Goal: Task Accomplishment & Management: Complete application form

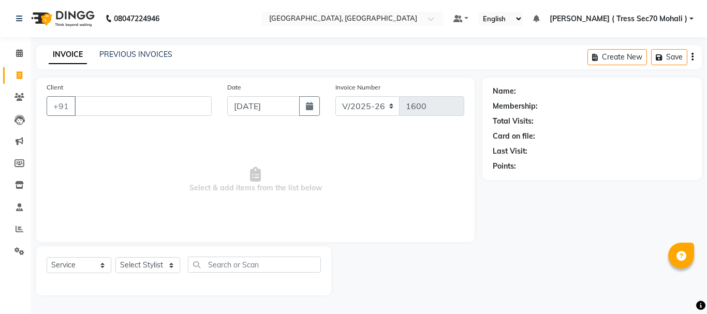
select select "6241"
select select "service"
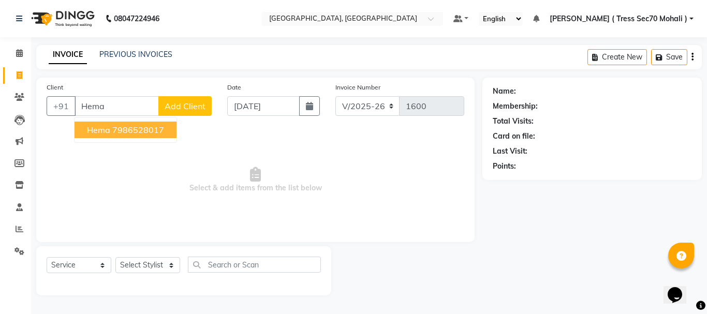
click at [153, 130] on ngb-highlight "7986528017" at bounding box center [138, 130] width 52 height 10
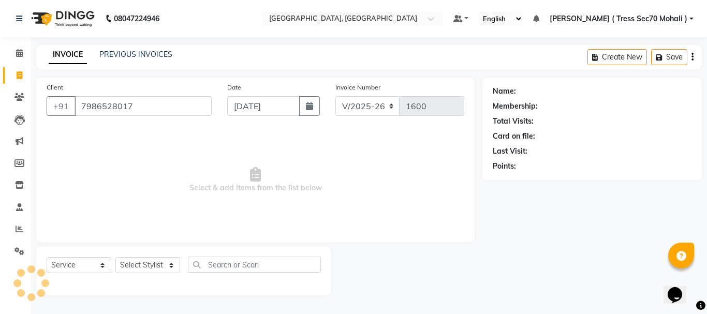
type input "7986528017"
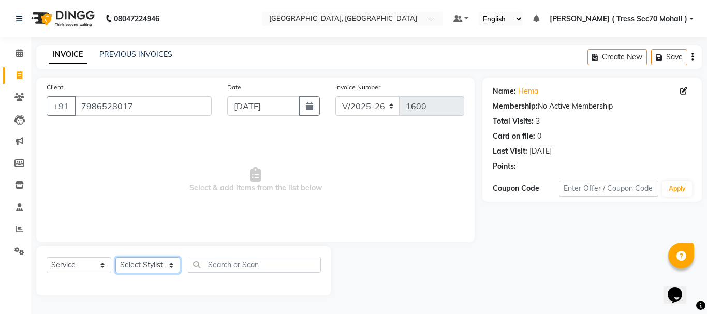
click at [149, 265] on select "Select Stylist Anni [PERSON_NAME] [PERSON_NAME] [PERSON_NAME] [PERSON_NAME] shr…" at bounding box center [147, 265] width 65 height 16
select select "46194"
click at [115, 257] on select "Select Stylist Anni [PERSON_NAME] [PERSON_NAME] [PERSON_NAME] [PERSON_NAME] shr…" at bounding box center [147, 265] width 65 height 16
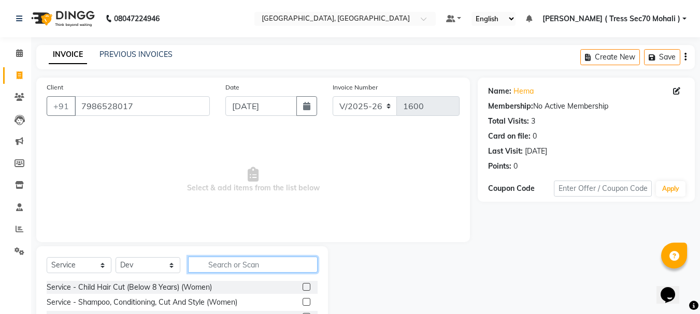
click at [225, 265] on input "text" at bounding box center [252, 265] width 129 height 16
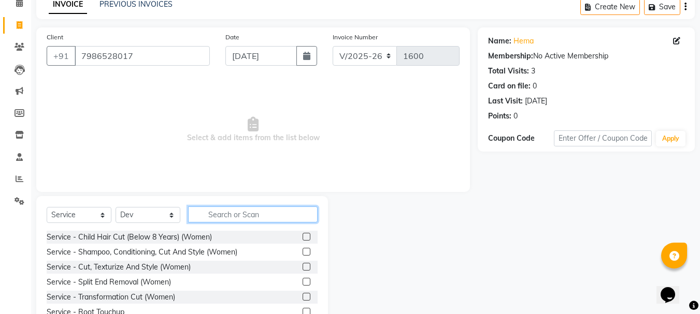
scroll to position [100, 0]
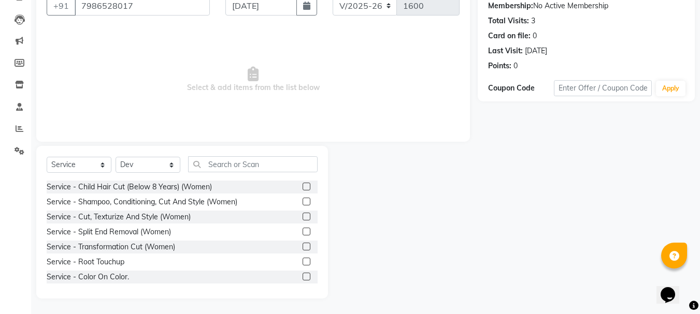
click at [302, 202] on label at bounding box center [306, 202] width 8 height 8
click at [302, 202] on input "checkbox" at bounding box center [305, 202] width 7 height 7
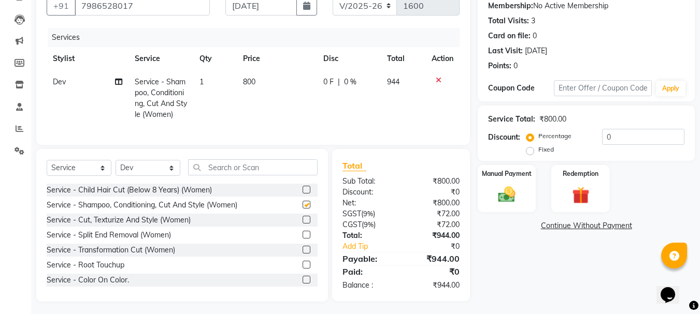
checkbox input "false"
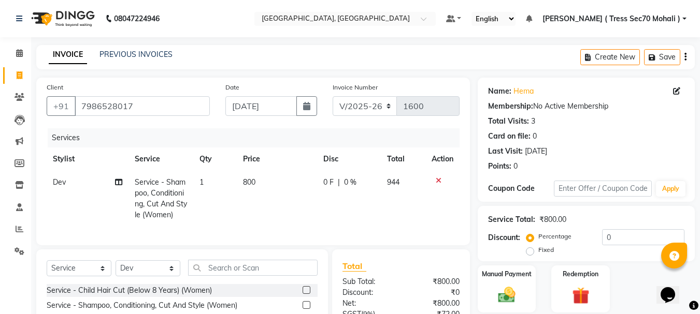
click at [685, 57] on icon "button" at bounding box center [685, 57] width 2 height 1
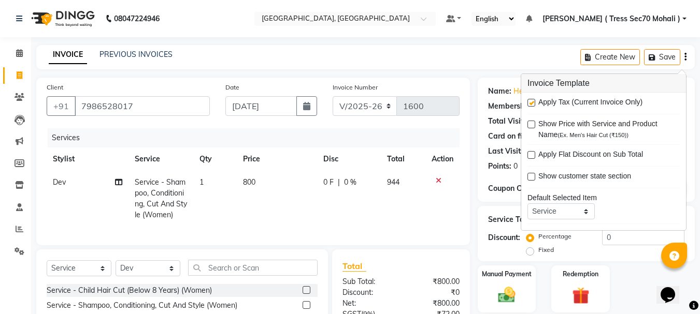
click at [532, 103] on label at bounding box center [531, 103] width 8 height 8
click at [532, 103] on input "checkbox" at bounding box center [530, 103] width 7 height 7
checkbox input "false"
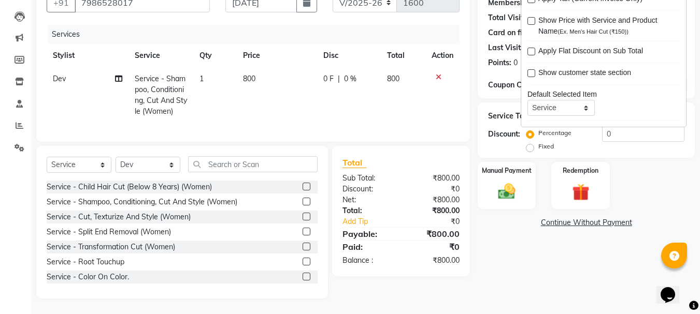
scroll to position [111, 0]
click at [508, 181] on img at bounding box center [506, 191] width 29 height 21
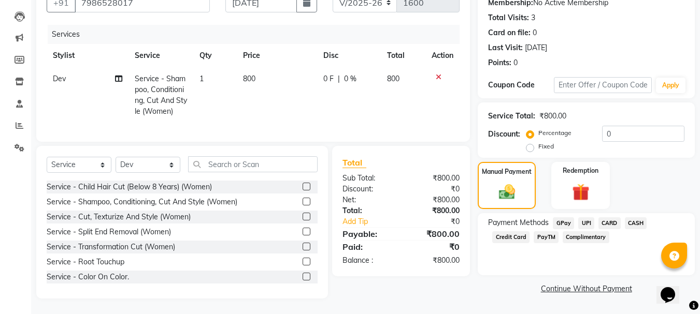
drag, startPoint x: 615, startPoint y: 213, endPoint x: 612, endPoint y: 234, distance: 20.9
click at [615, 217] on span "CARD" at bounding box center [609, 223] width 22 height 12
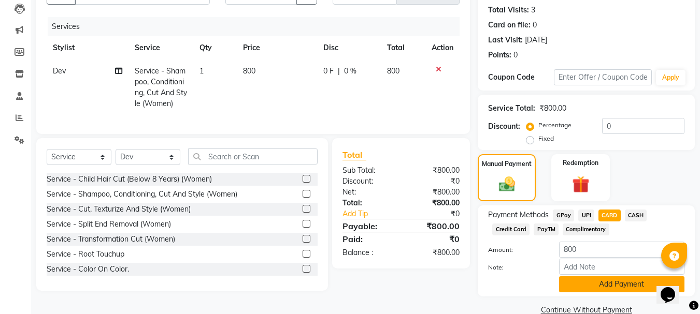
click at [607, 287] on button "Add Payment" at bounding box center [621, 285] width 125 height 16
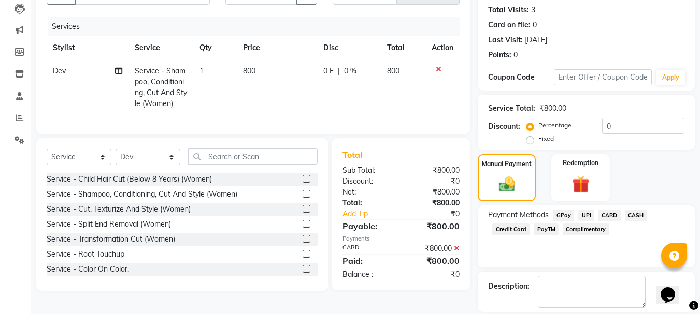
scroll to position [160, 0]
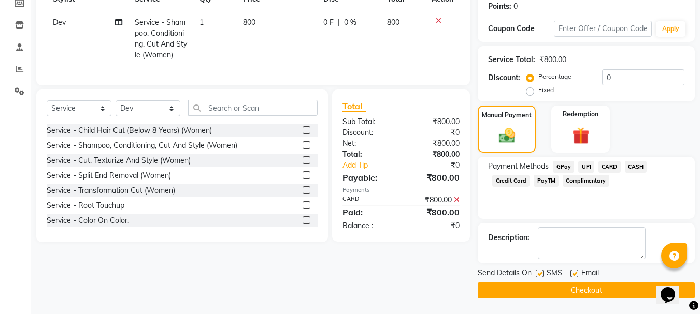
click at [541, 276] on label at bounding box center [539, 274] width 8 height 8
click at [541, 276] on input "checkbox" at bounding box center [538, 274] width 7 height 7
checkbox input "false"
click at [545, 287] on button "Checkout" at bounding box center [585, 291] width 217 height 16
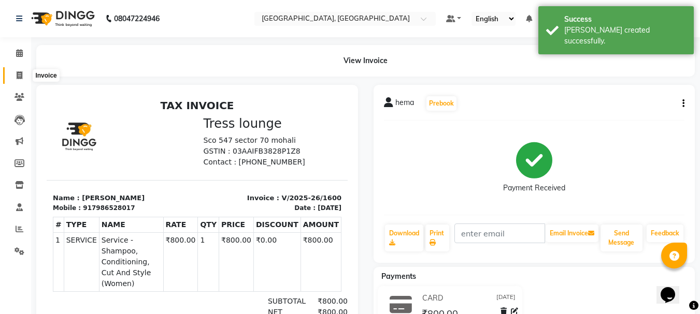
click at [21, 72] on icon at bounding box center [20, 75] width 6 height 8
select select "service"
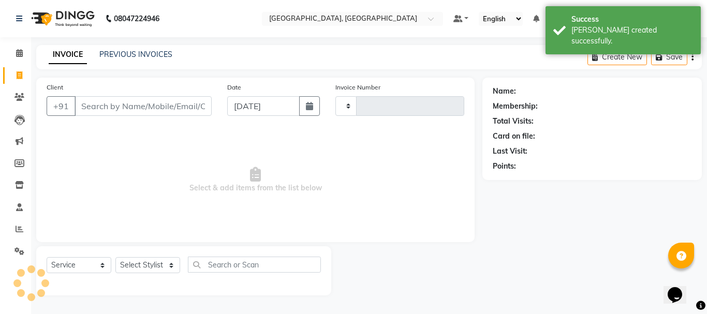
type input "1601"
select select "6241"
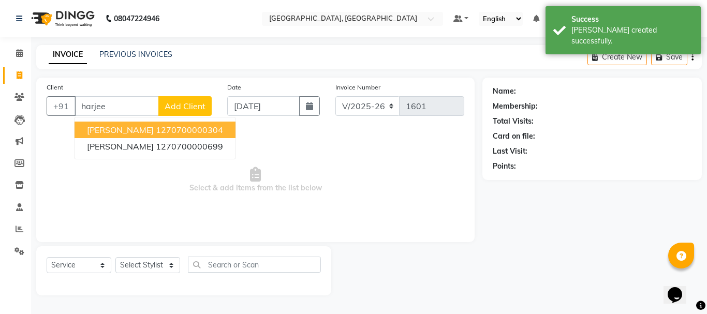
click at [180, 131] on ngb-highlight "1270700000304" at bounding box center [189, 130] width 67 height 10
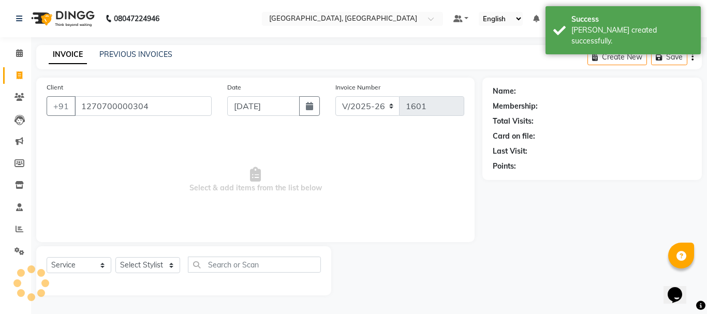
type input "1270700000304"
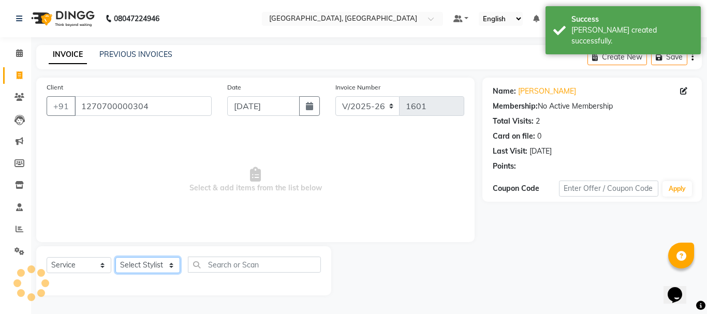
click at [161, 266] on select "Select Stylist Anni [PERSON_NAME] [PERSON_NAME] [PERSON_NAME] [PERSON_NAME] shr…" at bounding box center [147, 265] width 65 height 16
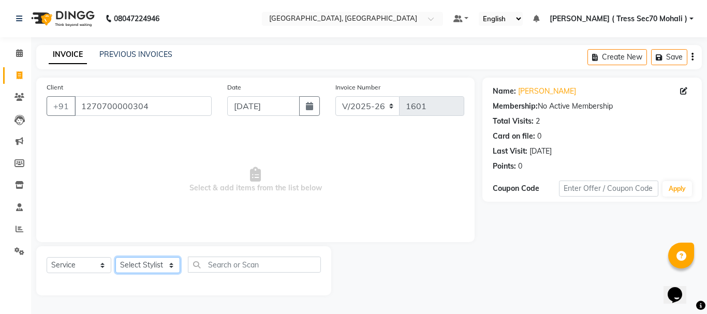
select select "46199"
click at [115, 257] on select "Select Stylist Anni [PERSON_NAME] [PERSON_NAME] [PERSON_NAME] [PERSON_NAME] shr…" at bounding box center [147, 265] width 65 height 16
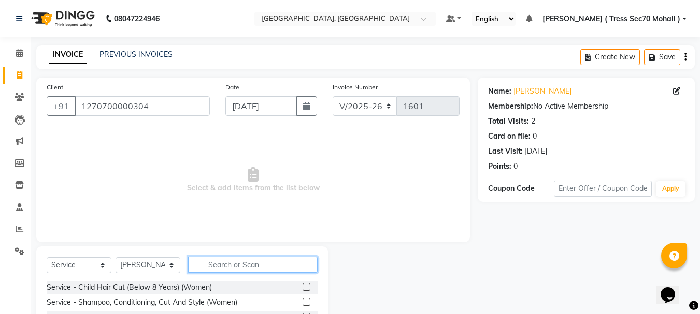
click at [214, 263] on input "text" at bounding box center [252, 265] width 129 height 16
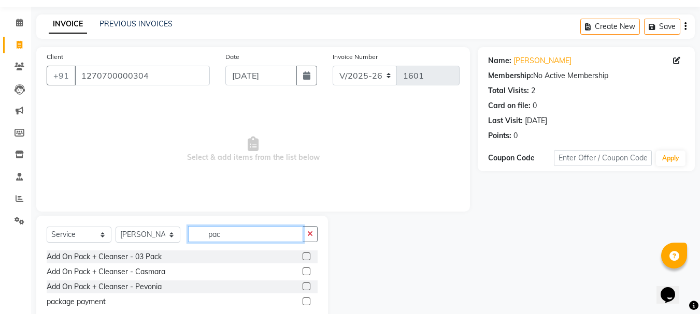
scroll to position [57, 0]
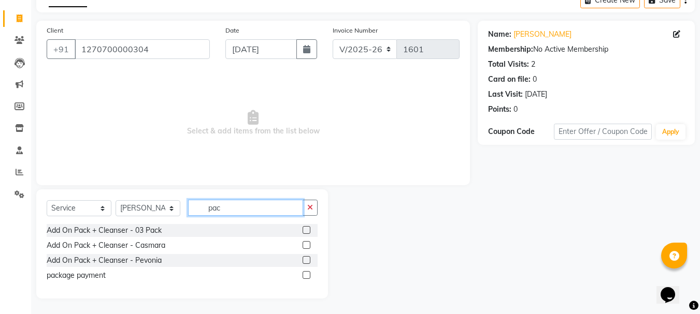
type input "pac"
click at [308, 274] on label at bounding box center [306, 275] width 8 height 8
click at [308, 274] on input "checkbox" at bounding box center [305, 275] width 7 height 7
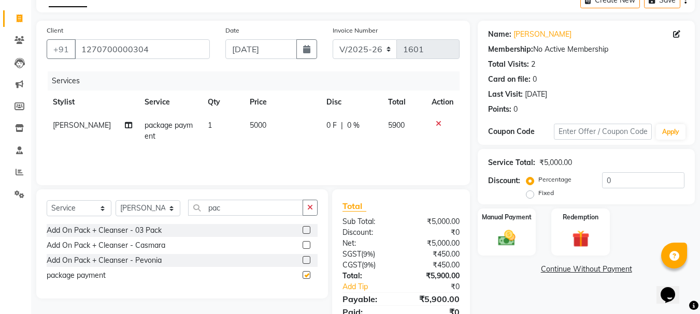
checkbox input "false"
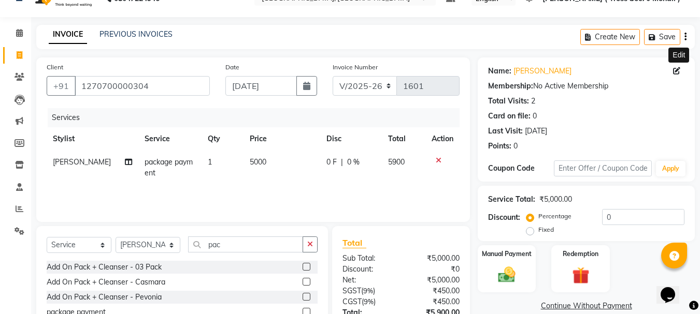
scroll to position [0, 0]
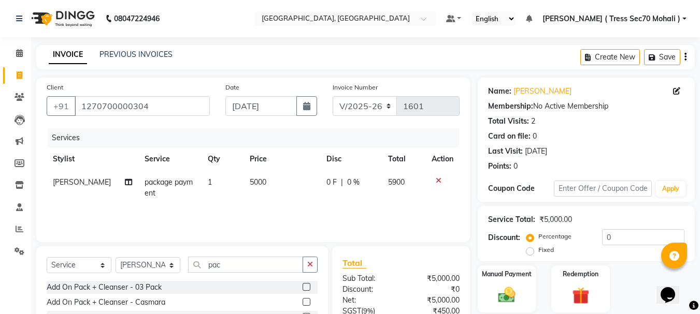
click at [685, 51] on button "button" at bounding box center [685, 57] width 2 height 24
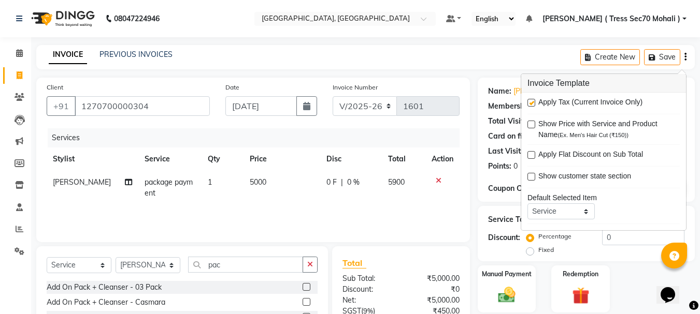
click at [530, 103] on label at bounding box center [531, 103] width 8 height 8
click at [530, 103] on input "checkbox" at bounding box center [530, 103] width 7 height 7
checkbox input "false"
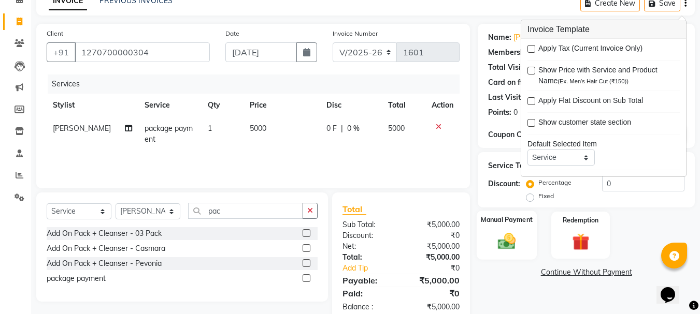
scroll to position [78, 0]
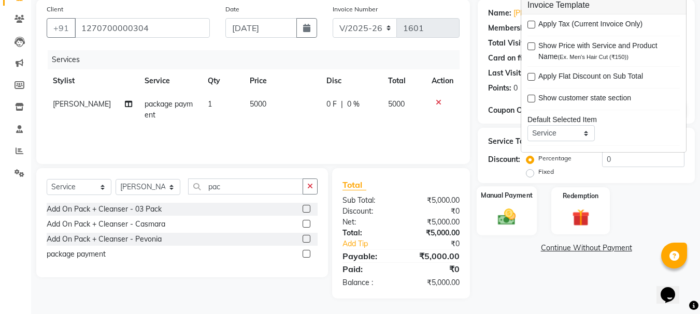
click at [503, 208] on img at bounding box center [506, 217] width 29 height 21
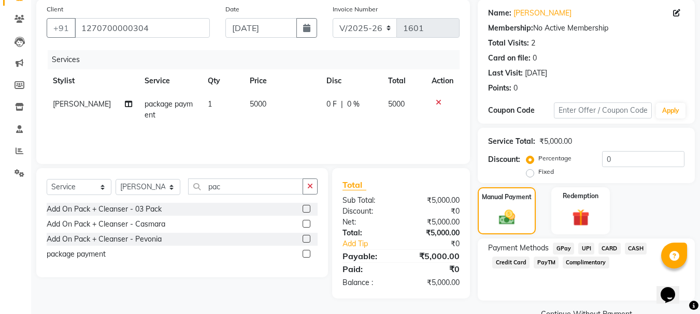
click at [643, 249] on span "CASH" at bounding box center [635, 249] width 22 height 12
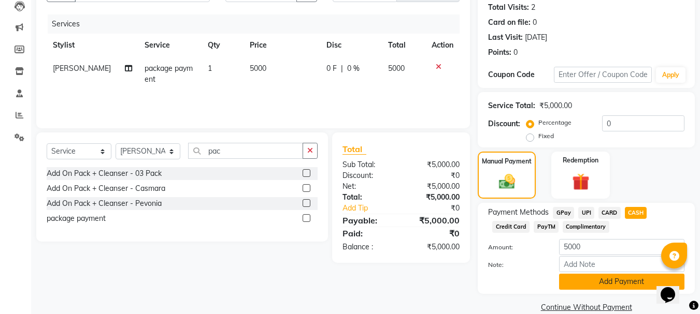
scroll to position [130, 0]
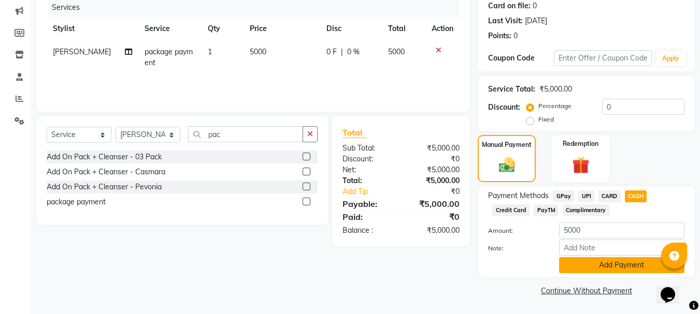
click at [614, 259] on button "Add Payment" at bounding box center [621, 265] width 125 height 16
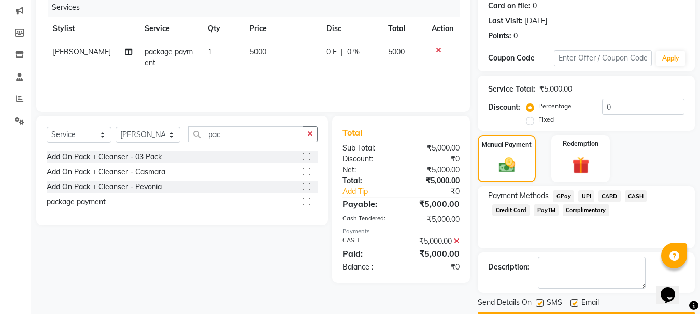
scroll to position [160, 0]
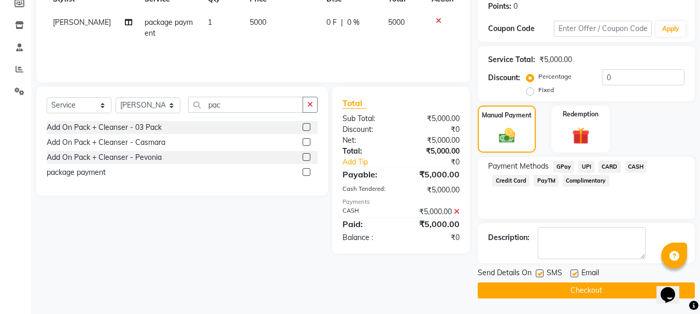
click at [537, 272] on label at bounding box center [539, 274] width 8 height 8
click at [537, 272] on input "checkbox" at bounding box center [538, 274] width 7 height 7
checkbox input "false"
click at [550, 287] on button "Checkout" at bounding box center [585, 291] width 217 height 16
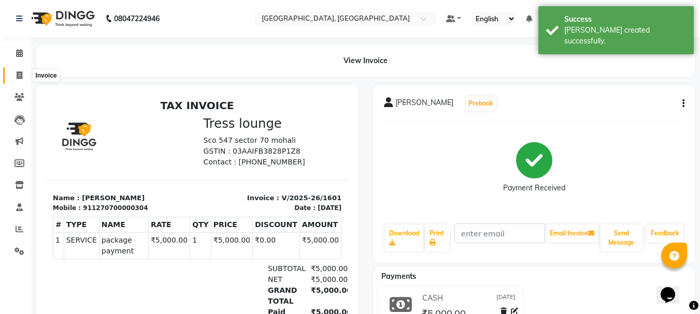
click at [23, 74] on span at bounding box center [19, 76] width 18 height 12
select select "service"
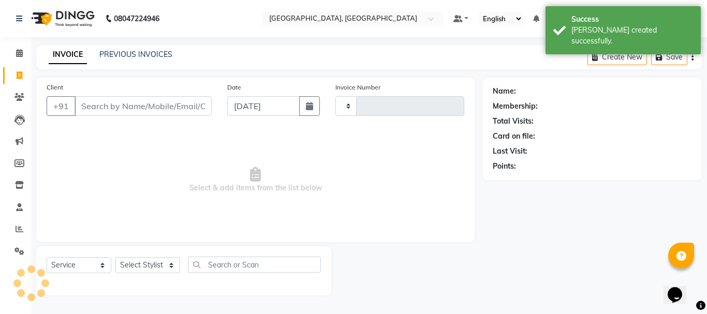
type input "i"
type input "1602"
type input "is"
select select "6241"
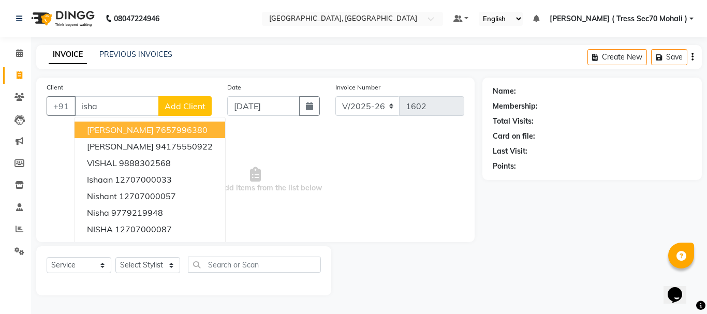
type input "isha"
click at [194, 101] on span "Add Client" at bounding box center [185, 106] width 41 height 10
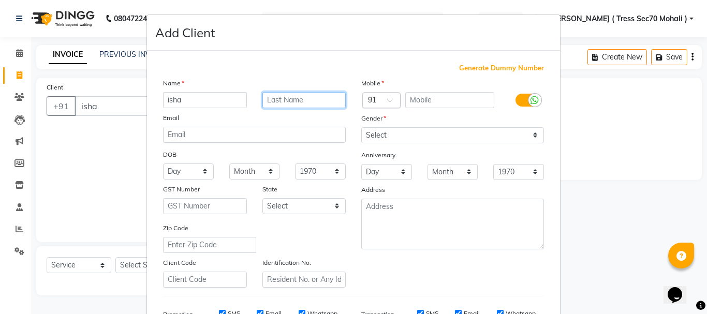
click at [307, 101] on input "text" at bounding box center [305, 100] width 84 height 16
click at [443, 101] on input "text" at bounding box center [450, 100] width 90 height 16
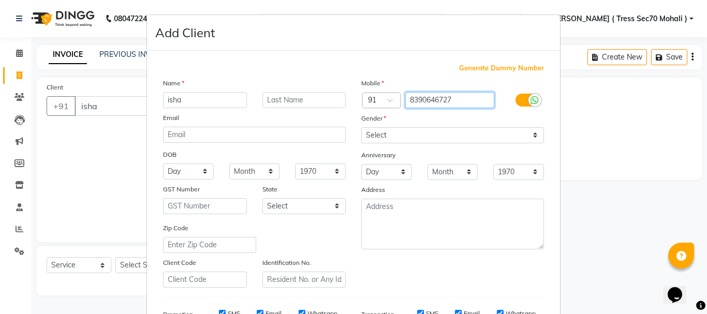
type input "8390646727"
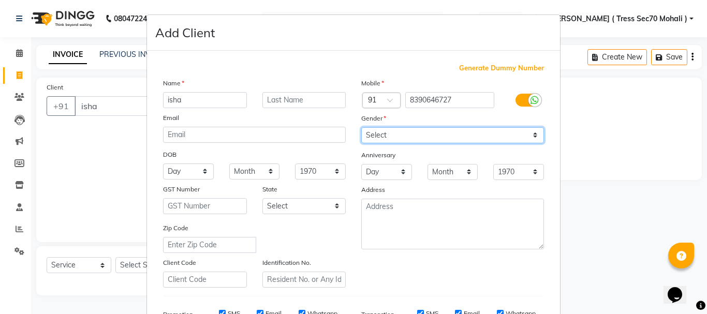
click at [397, 137] on select "Select [DEMOGRAPHIC_DATA] [DEMOGRAPHIC_DATA] Other Prefer Not To Say" at bounding box center [452, 135] width 183 height 16
select select "[DEMOGRAPHIC_DATA]"
click at [361, 127] on select "Select [DEMOGRAPHIC_DATA] [DEMOGRAPHIC_DATA] Other Prefer Not To Say" at bounding box center [452, 135] width 183 height 16
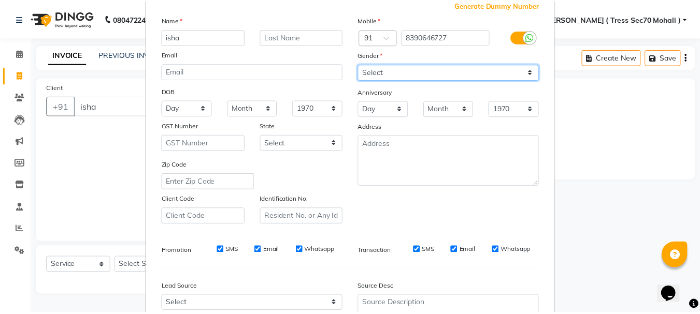
scroll to position [164, 0]
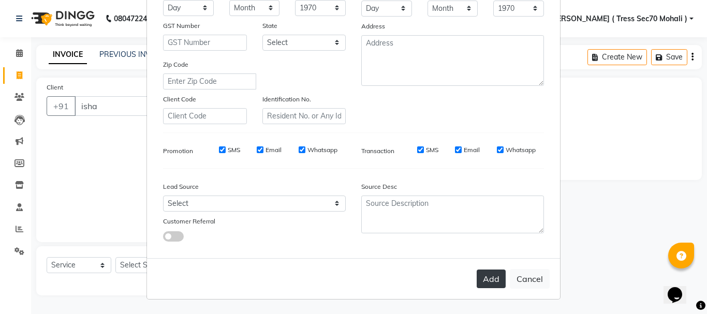
click at [495, 280] on button "Add" at bounding box center [491, 279] width 29 height 19
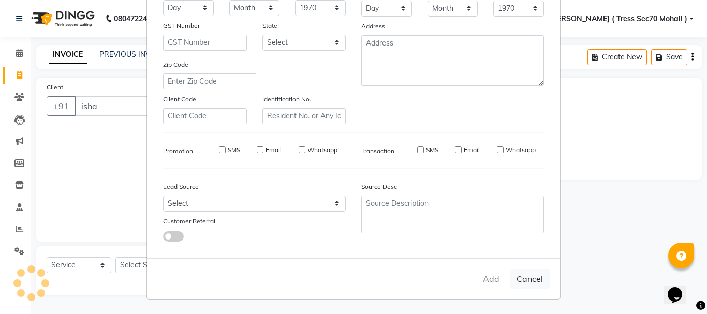
type input "8390646727"
select select
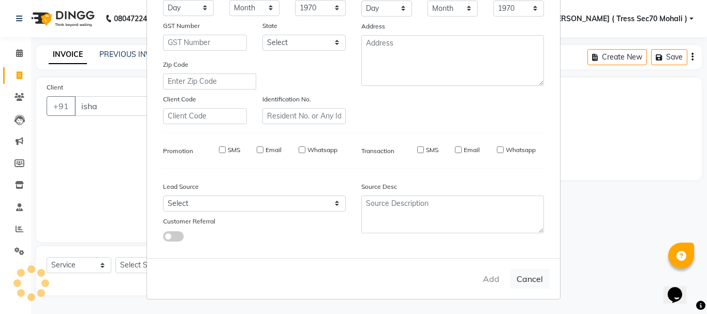
select select
checkbox input "false"
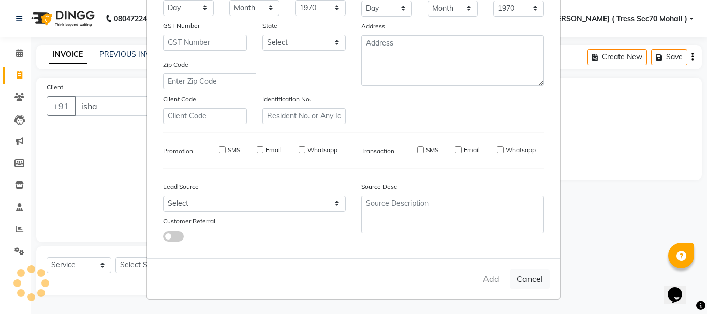
checkbox input "false"
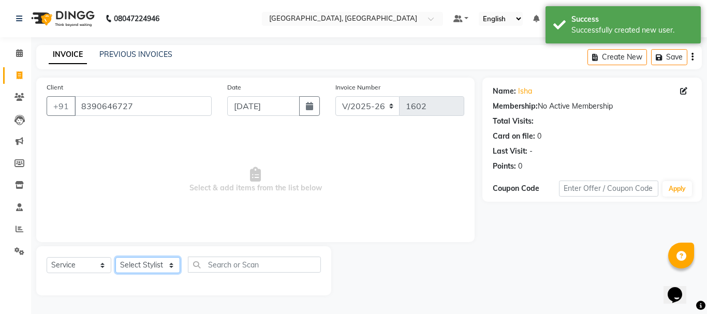
click at [154, 270] on select "Select Stylist Anni [PERSON_NAME] [PERSON_NAME] [PERSON_NAME] [PERSON_NAME] shr…" at bounding box center [147, 265] width 65 height 16
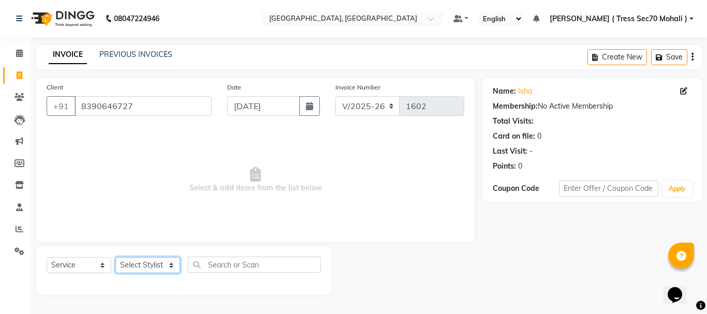
select select "46199"
click at [115, 257] on select "Select Stylist Anni [PERSON_NAME] [PERSON_NAME] [PERSON_NAME] [PERSON_NAME] shr…" at bounding box center [147, 265] width 65 height 16
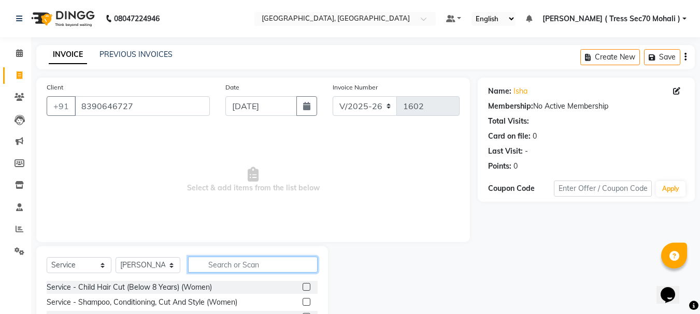
click at [213, 269] on input "text" at bounding box center [252, 265] width 129 height 16
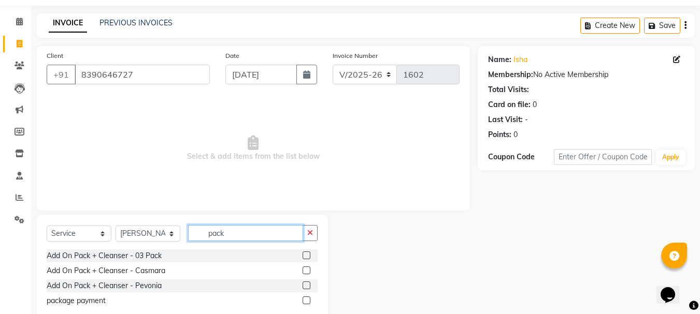
scroll to position [57, 0]
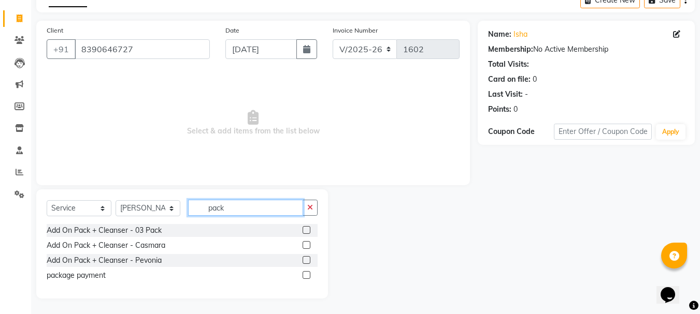
type input "pack"
click at [309, 277] on label at bounding box center [306, 275] width 8 height 8
click at [309, 277] on input "checkbox" at bounding box center [305, 275] width 7 height 7
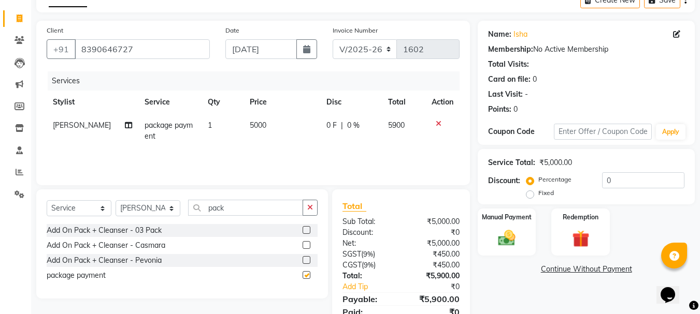
checkbox input "false"
click at [274, 140] on td "5000" at bounding box center [281, 131] width 77 height 34
select select "46199"
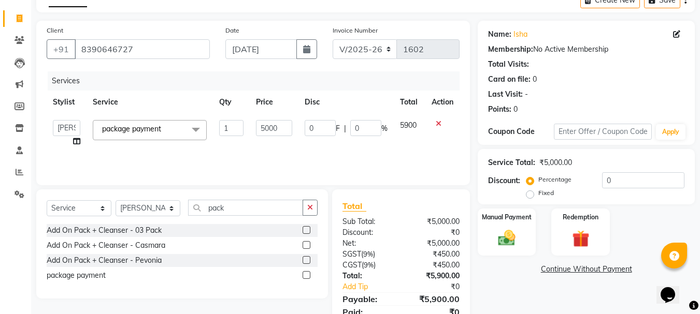
click at [274, 140] on td "5000" at bounding box center [274, 133] width 48 height 39
click at [274, 130] on input "5000" at bounding box center [274, 128] width 36 height 16
type input "3000"
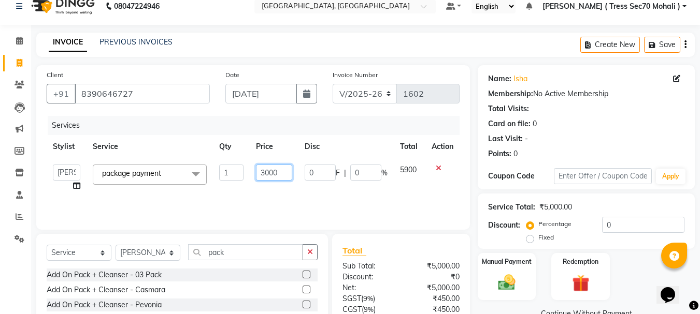
scroll to position [0, 0]
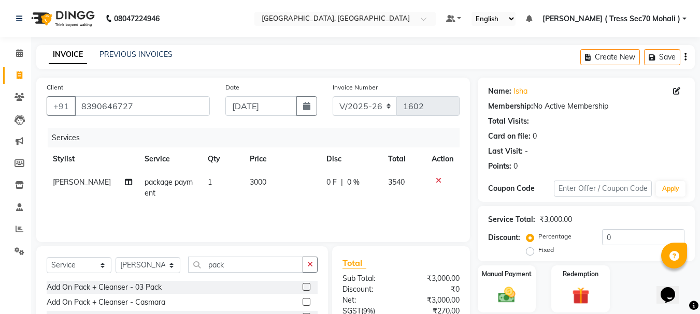
click at [683, 52] on div "Create New Save" at bounding box center [637, 57] width 114 height 24
click at [685, 57] on icon "button" at bounding box center [685, 57] width 2 height 1
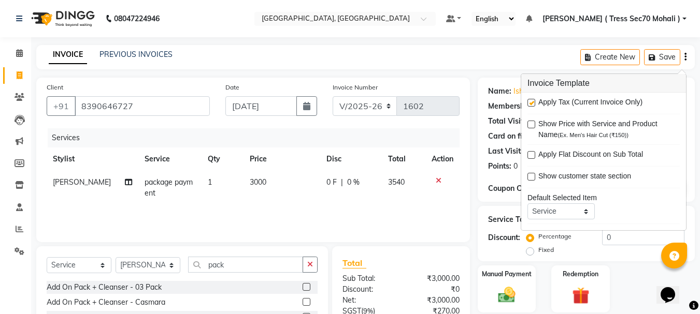
click at [528, 101] on label at bounding box center [531, 103] width 8 height 8
click at [528, 101] on input "checkbox" at bounding box center [530, 103] width 7 height 7
checkbox input "false"
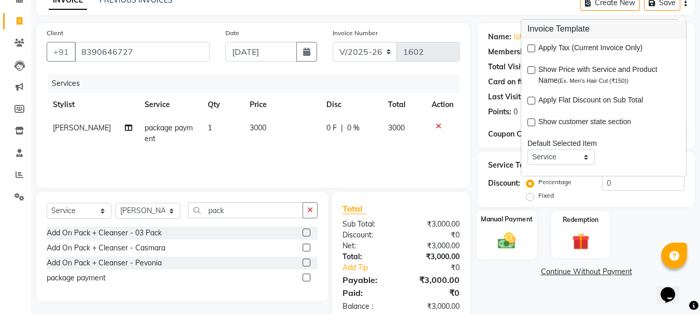
scroll to position [78, 0]
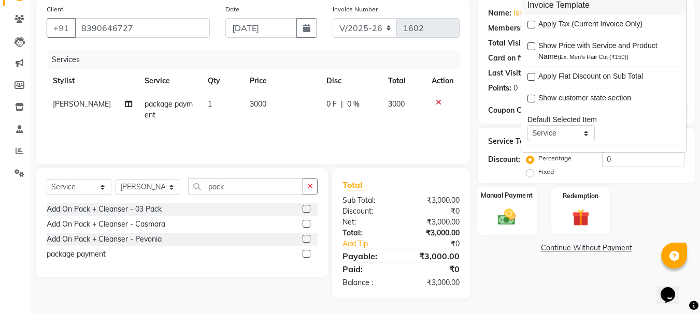
click at [513, 216] on img at bounding box center [506, 217] width 29 height 21
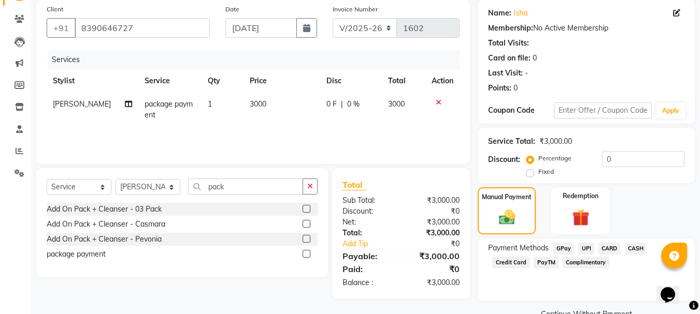
click at [605, 248] on span "CARD" at bounding box center [609, 249] width 22 height 12
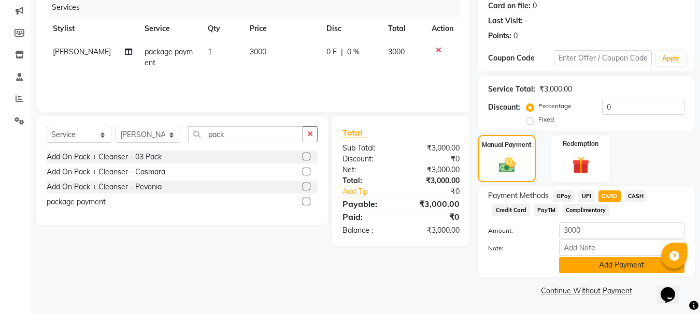
click at [615, 265] on button "Add Payment" at bounding box center [621, 265] width 125 height 16
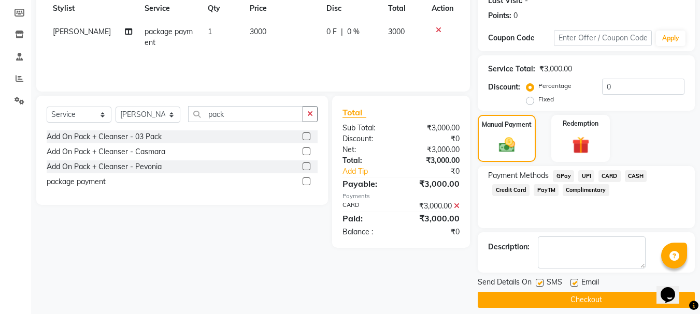
scroll to position [160, 0]
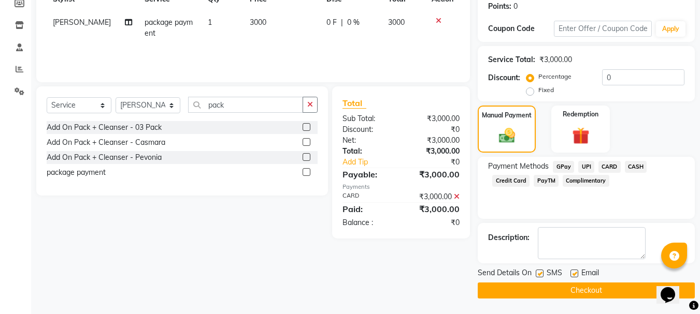
click at [535, 270] on div at bounding box center [538, 275] width 7 height 11
click at [564, 287] on button "Checkout" at bounding box center [585, 291] width 217 height 16
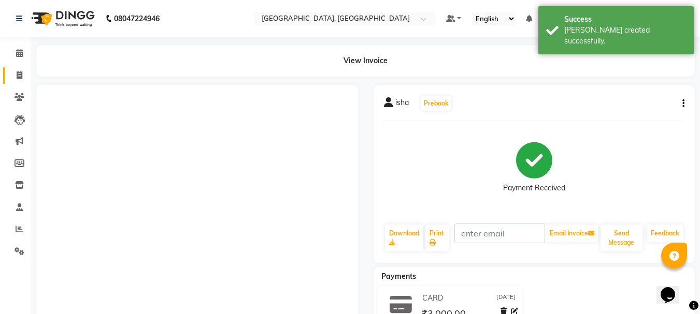
click at [14, 76] on span at bounding box center [19, 76] width 18 height 12
select select "service"
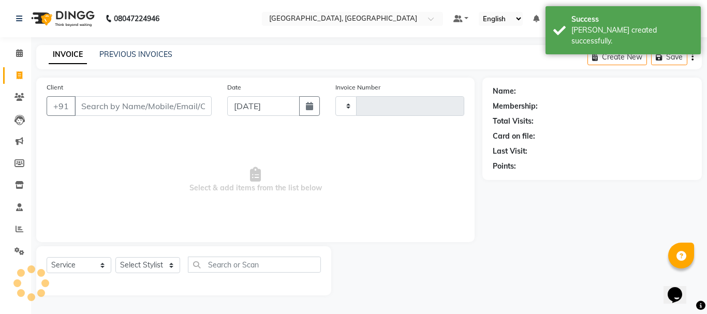
type input "1603"
select select "6241"
